Goal: Use online tool/utility: Utilize a website feature to perform a specific function

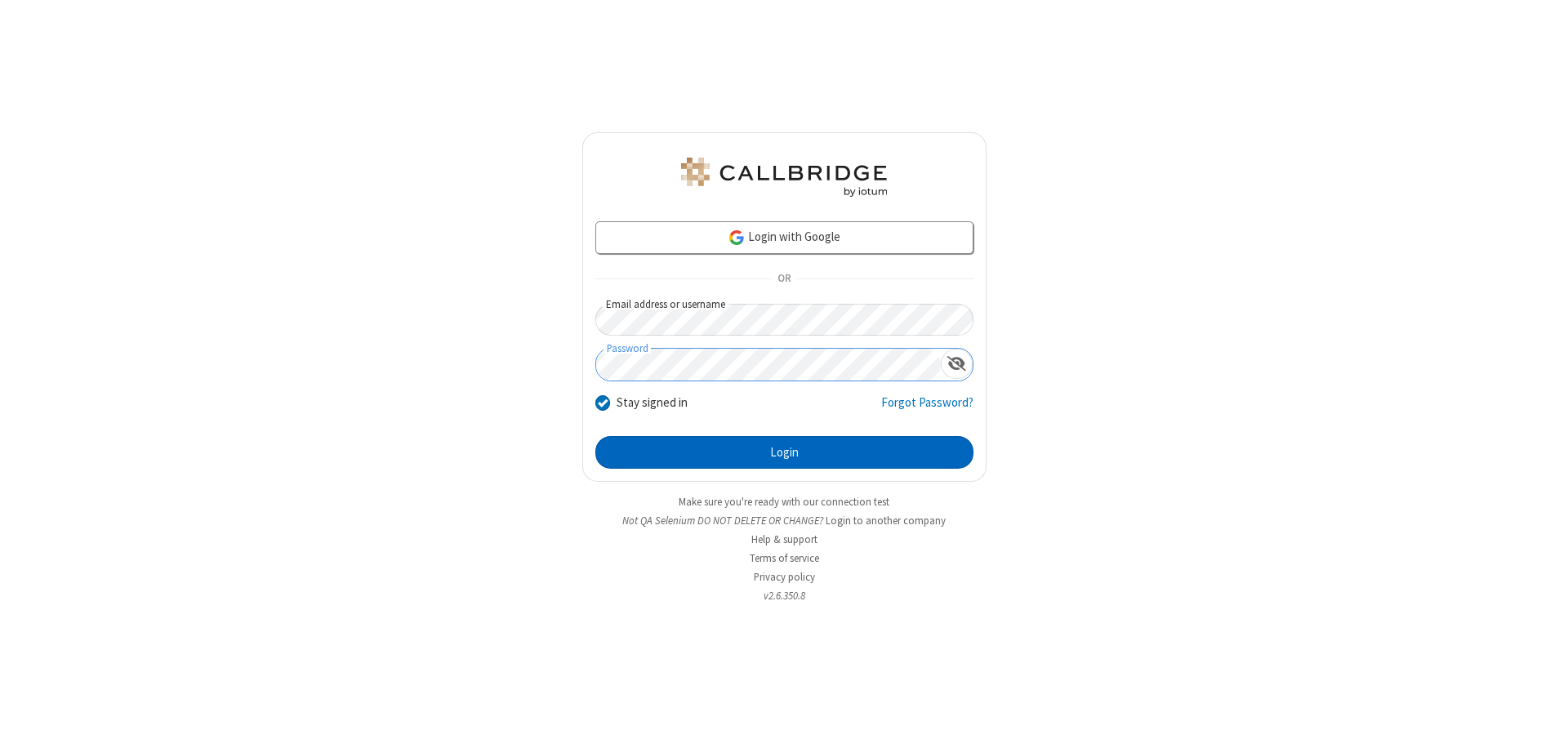
click at [784, 452] on button "Login" at bounding box center [784, 452] width 378 height 32
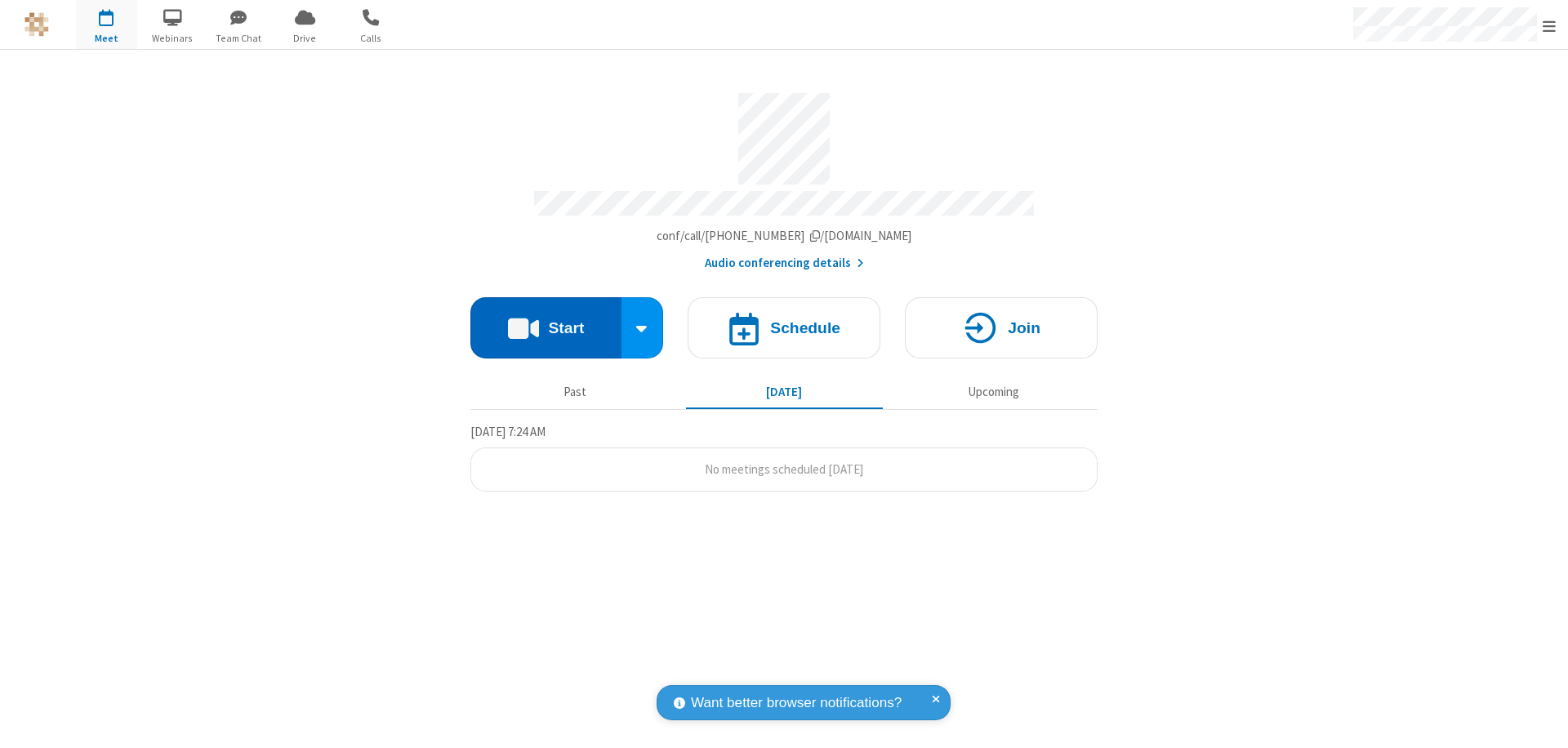
click at [546, 320] on button "Start" at bounding box center [546, 328] width 151 height 61
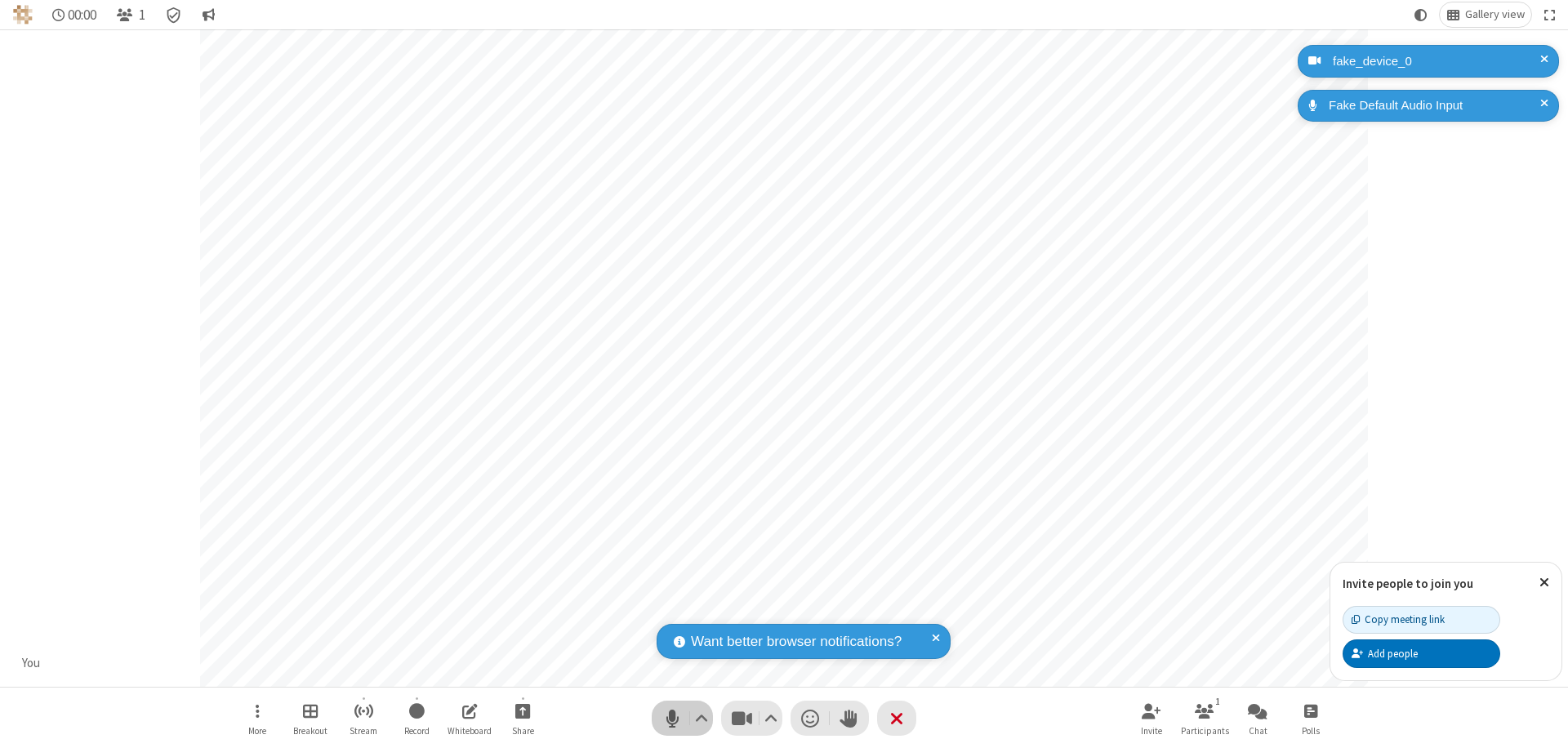
click at [672, 718] on span "Mute (⌘+Shift+A)" at bounding box center [671, 718] width 25 height 24
click at [672, 718] on span "Unmute (⌘+Shift+A)" at bounding box center [671, 718] width 25 height 24
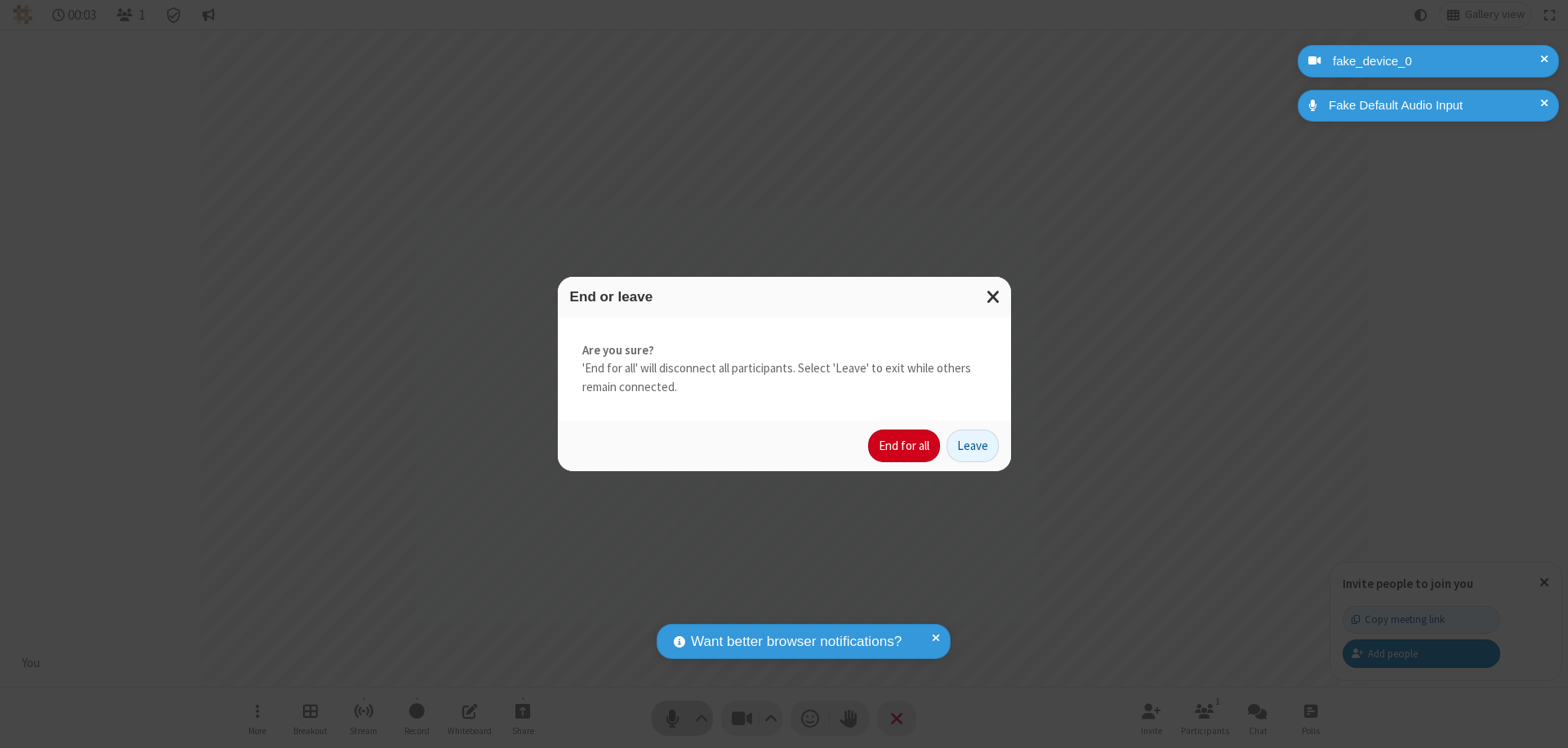
click at [905, 446] on button "End for all" at bounding box center [904, 445] width 72 height 32
